Goal: Transaction & Acquisition: Download file/media

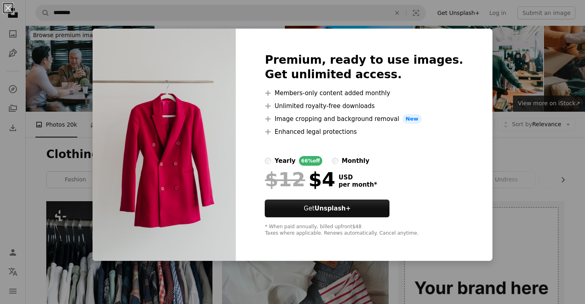
scroll to position [1660, 0]
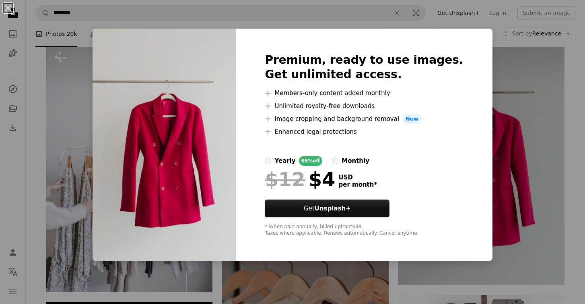
click at [518, 131] on div "An X shape Premium, ready to use images. Get unlimited access. A plus sign Memb…" at bounding box center [292, 152] width 585 height 304
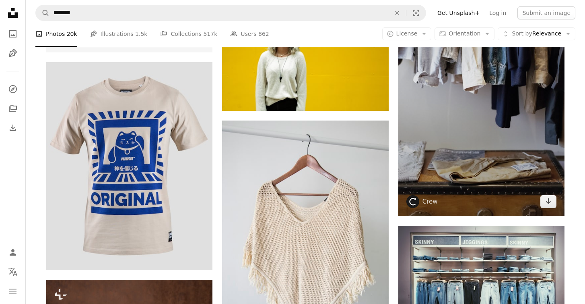
scroll to position [2132, 0]
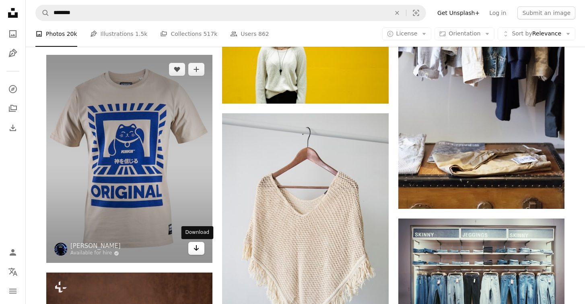
click at [202, 250] on link "Arrow pointing down" at bounding box center [196, 248] width 16 height 13
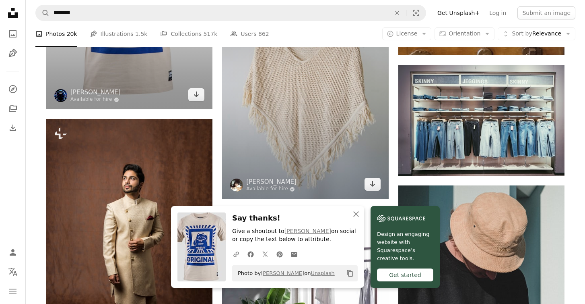
scroll to position [2291, 0]
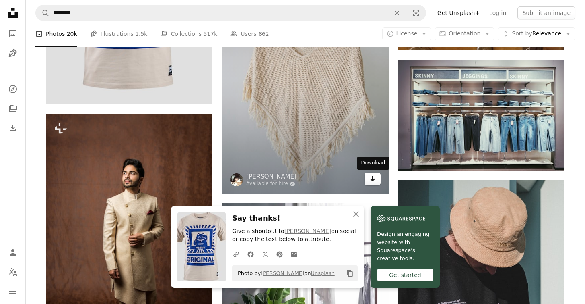
click at [373, 182] on icon "Arrow pointing down" at bounding box center [373, 179] width 6 height 10
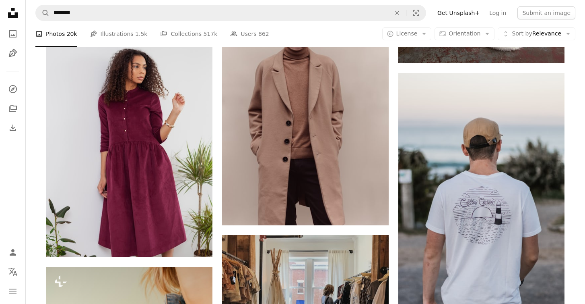
scroll to position [3003, 0]
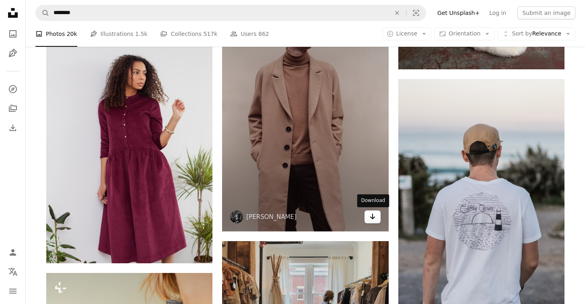
click at [374, 215] on icon "Arrow pointing down" at bounding box center [373, 216] width 6 height 10
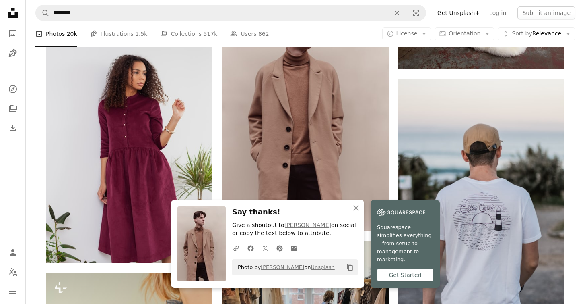
click at [368, 219] on div "An X shape Close Say thanks! Give a shoutout to [PERSON_NAME] on social or copy…" at bounding box center [305, 244] width 269 height 88
click at [357, 211] on icon "button" at bounding box center [356, 208] width 6 height 6
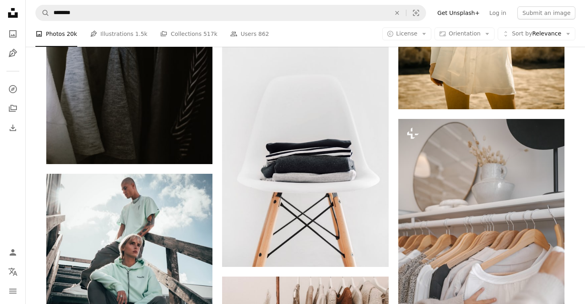
scroll to position [3775, 0]
